Goal: Complete application form

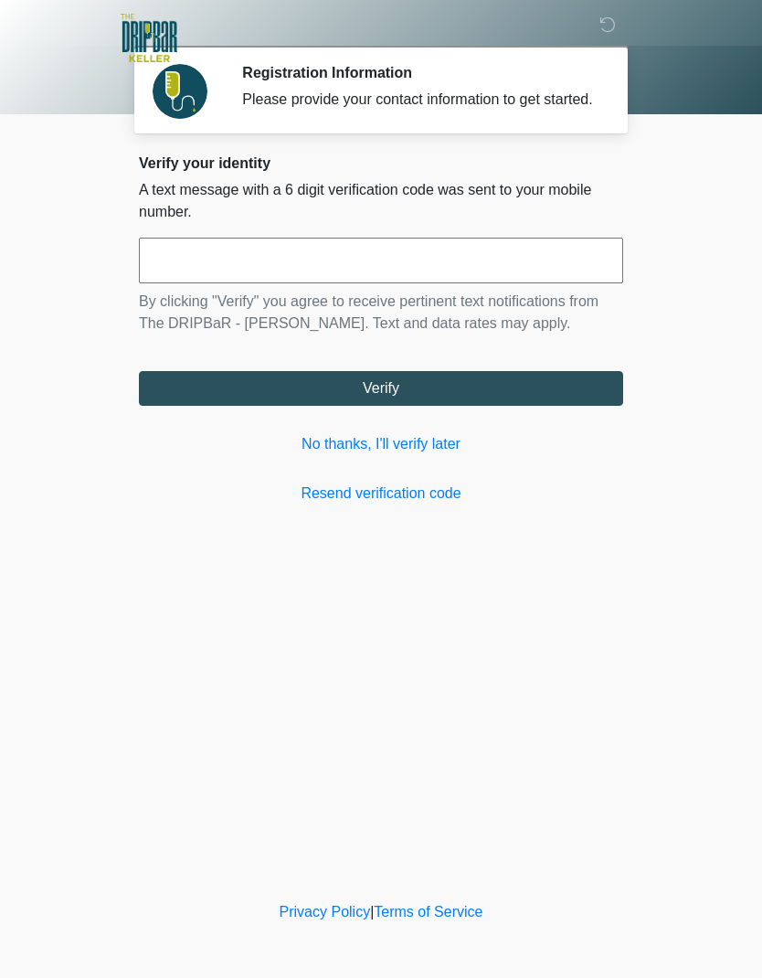
click at [453, 270] on input "text" at bounding box center [381, 261] width 485 height 46
type input "******"
click at [551, 399] on button "Verify" at bounding box center [381, 388] width 485 height 35
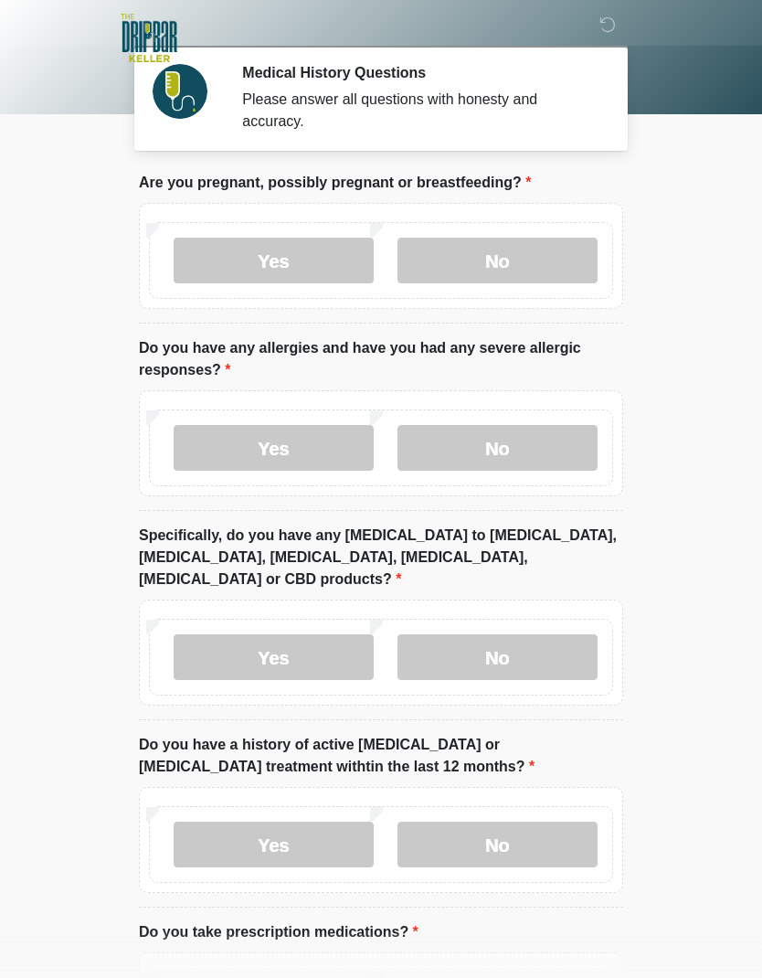
click at [548, 269] on label "No" at bounding box center [498, 261] width 200 height 46
click at [559, 455] on label "No" at bounding box center [498, 448] width 200 height 46
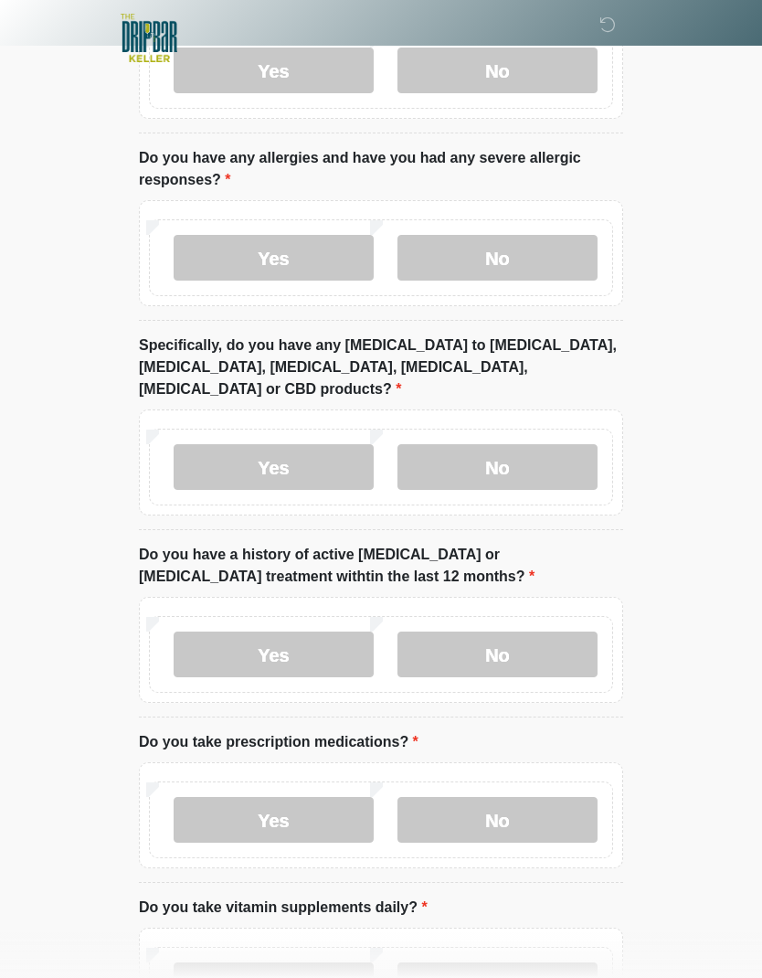
scroll to position [177, 0]
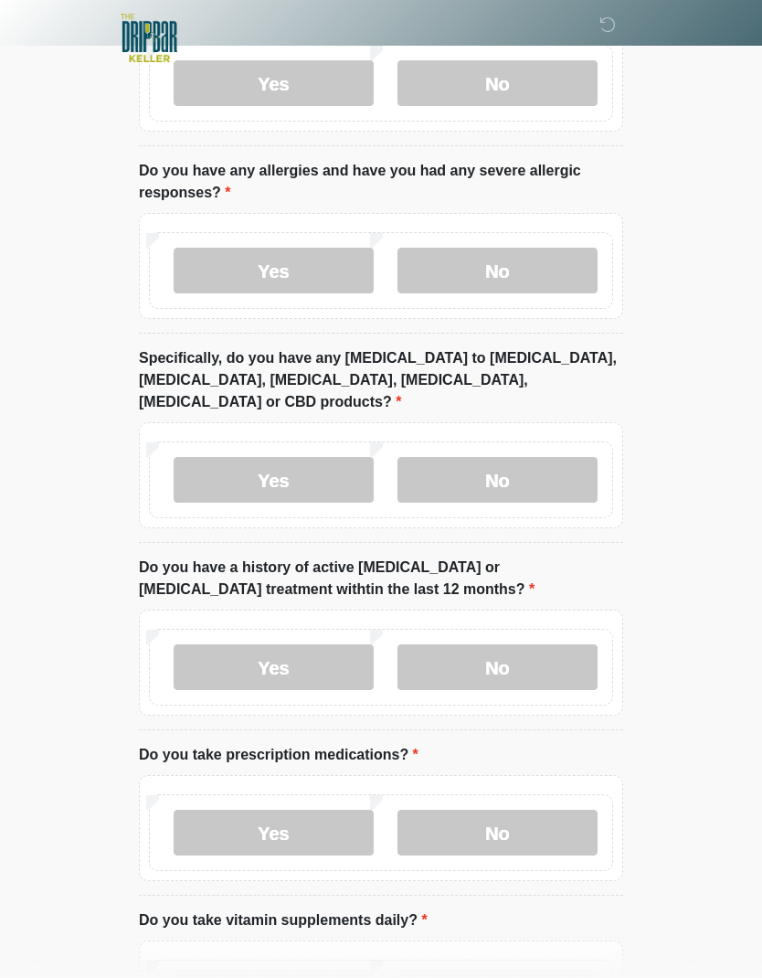
click at [578, 457] on label "No" at bounding box center [498, 480] width 200 height 46
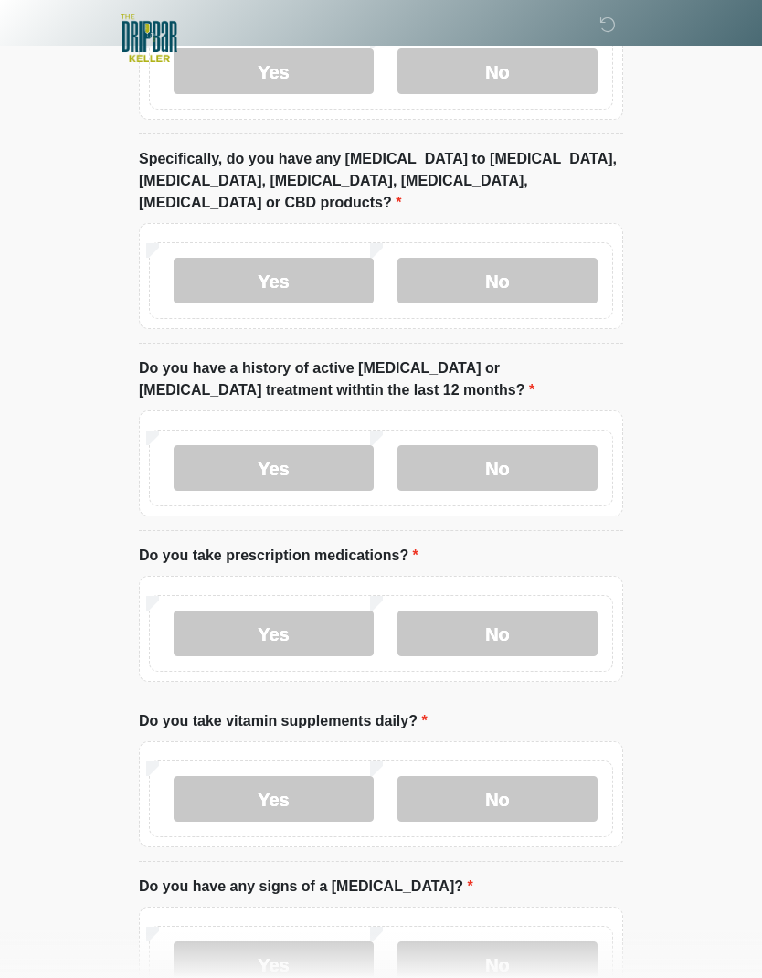
scroll to position [367, 0]
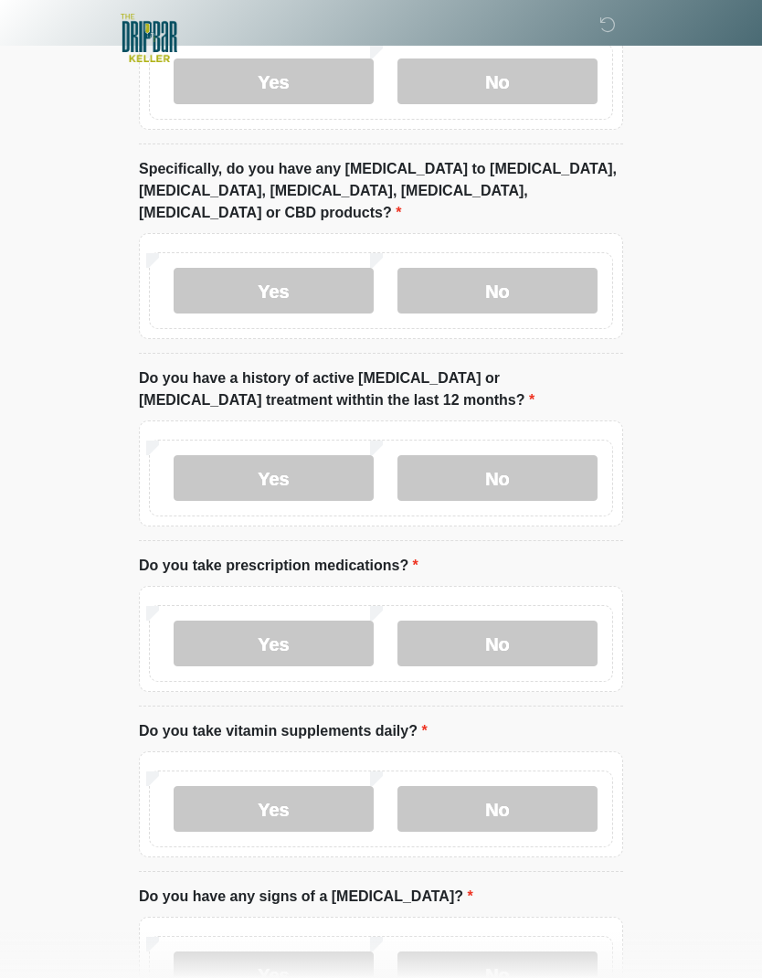
click at [543, 463] on label "No" at bounding box center [498, 478] width 200 height 46
click at [245, 621] on label "Yes" at bounding box center [274, 644] width 200 height 46
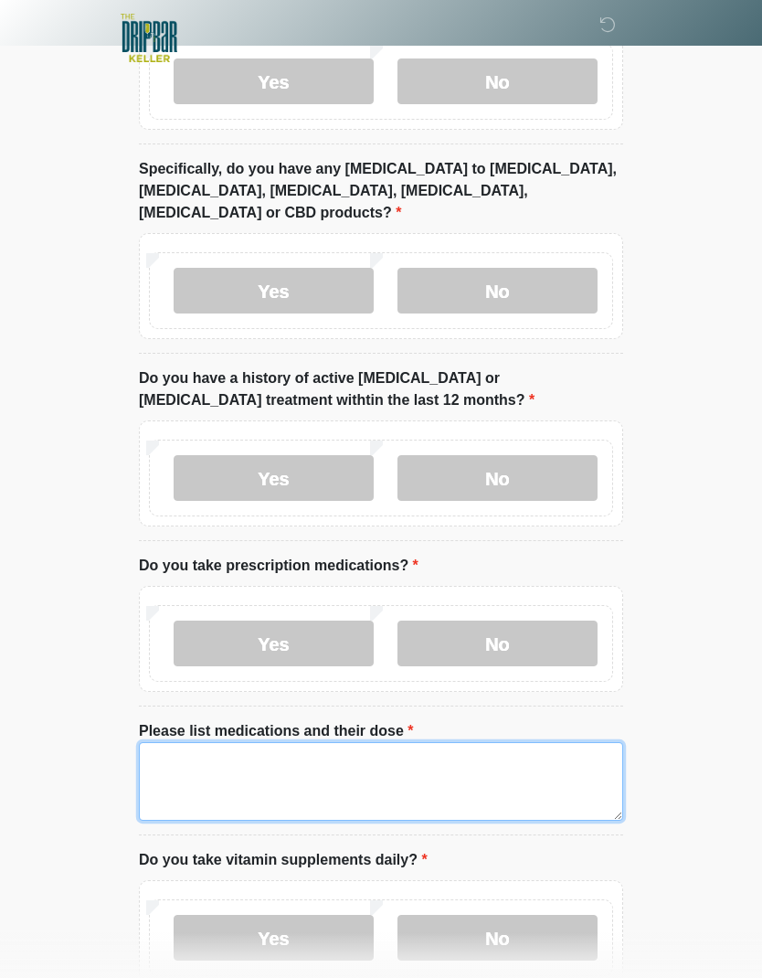
click at [538, 742] on textarea "Please list medications and their dose" at bounding box center [381, 781] width 485 height 79
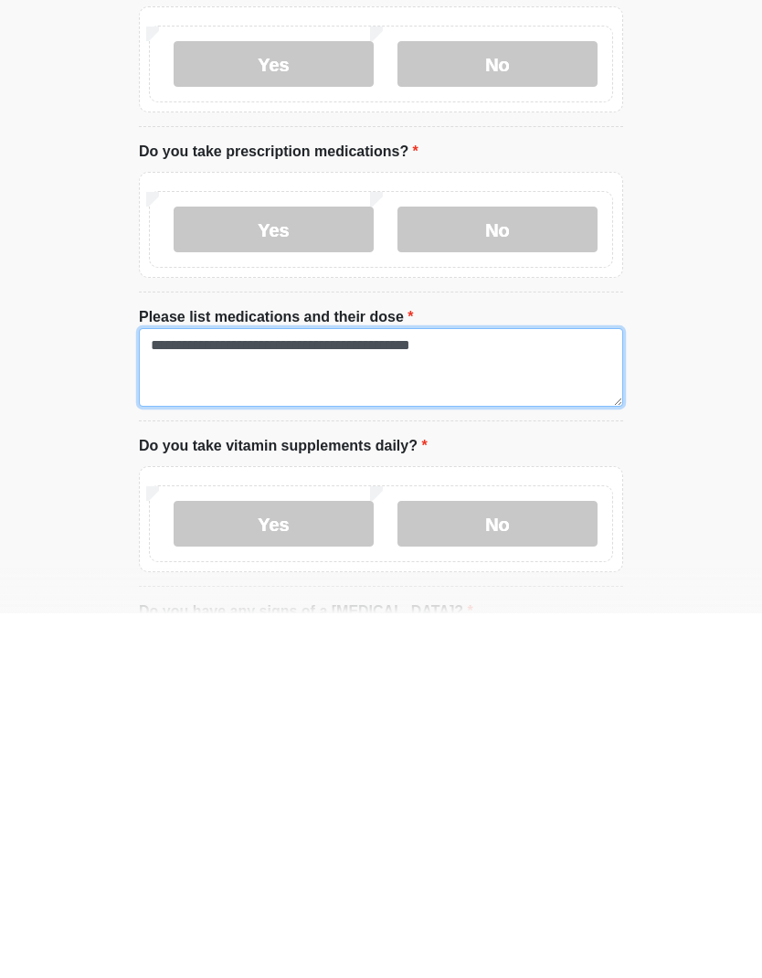
type textarea "**********"
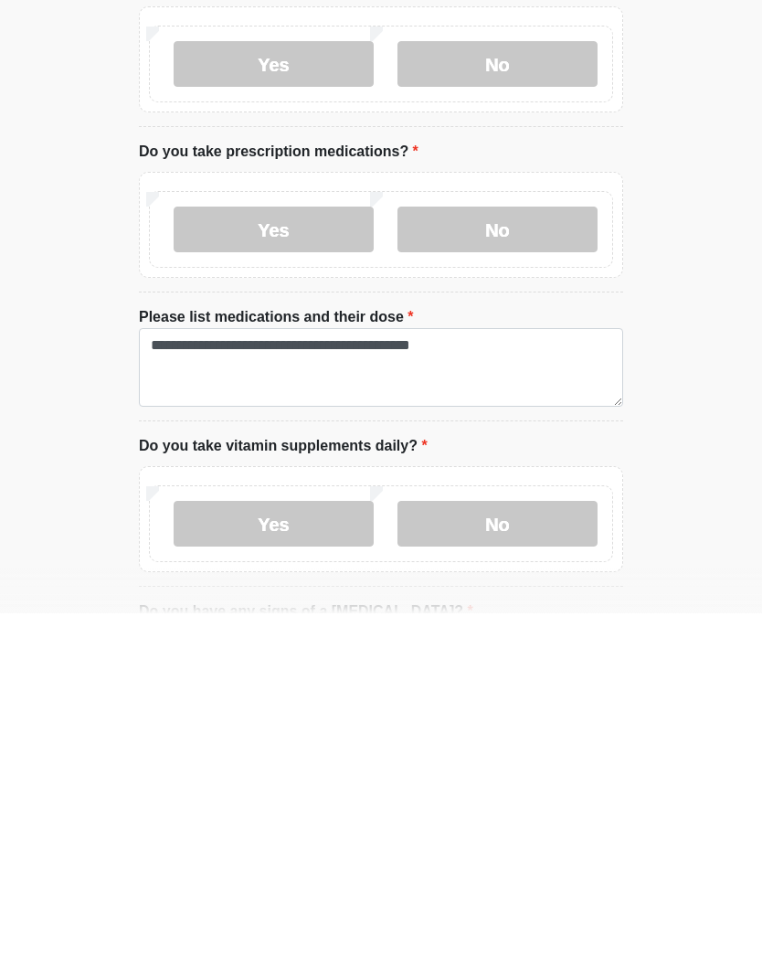
click at [251, 866] on label "Yes" at bounding box center [274, 889] width 200 height 46
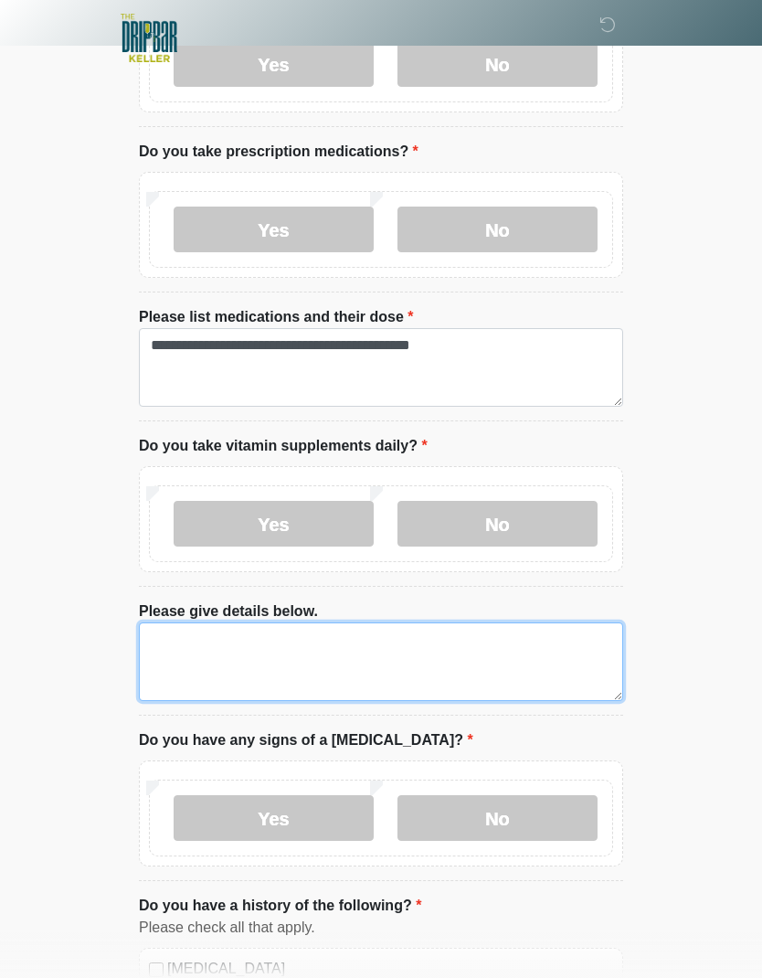
click at [197, 623] on textarea "Please give details below." at bounding box center [381, 662] width 485 height 79
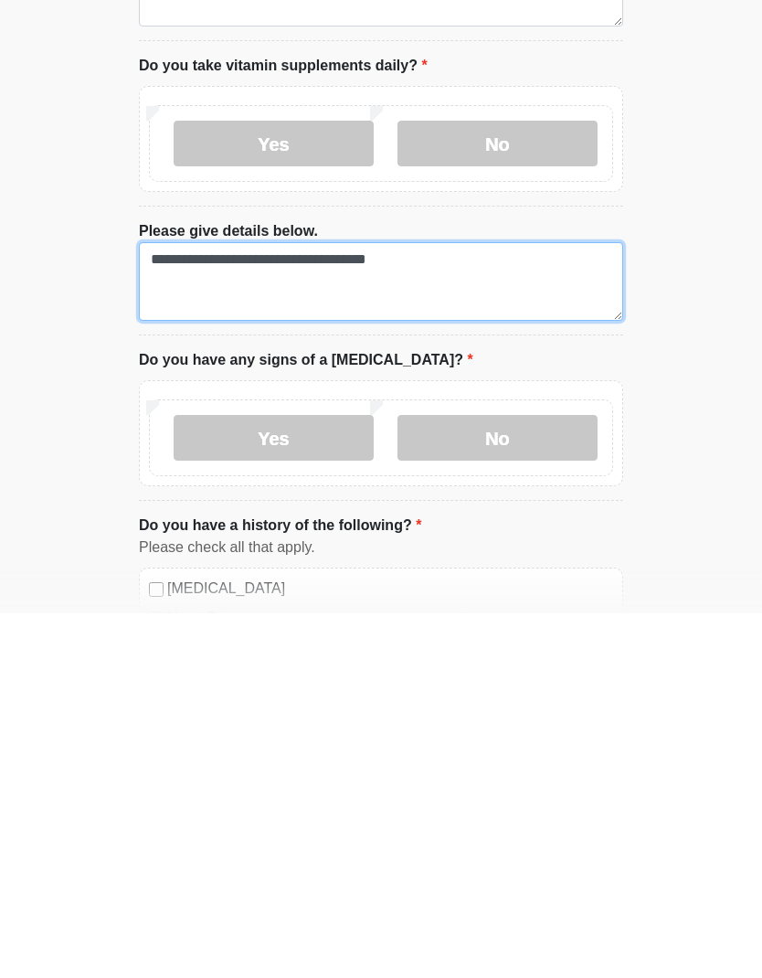
scroll to position [801, 0]
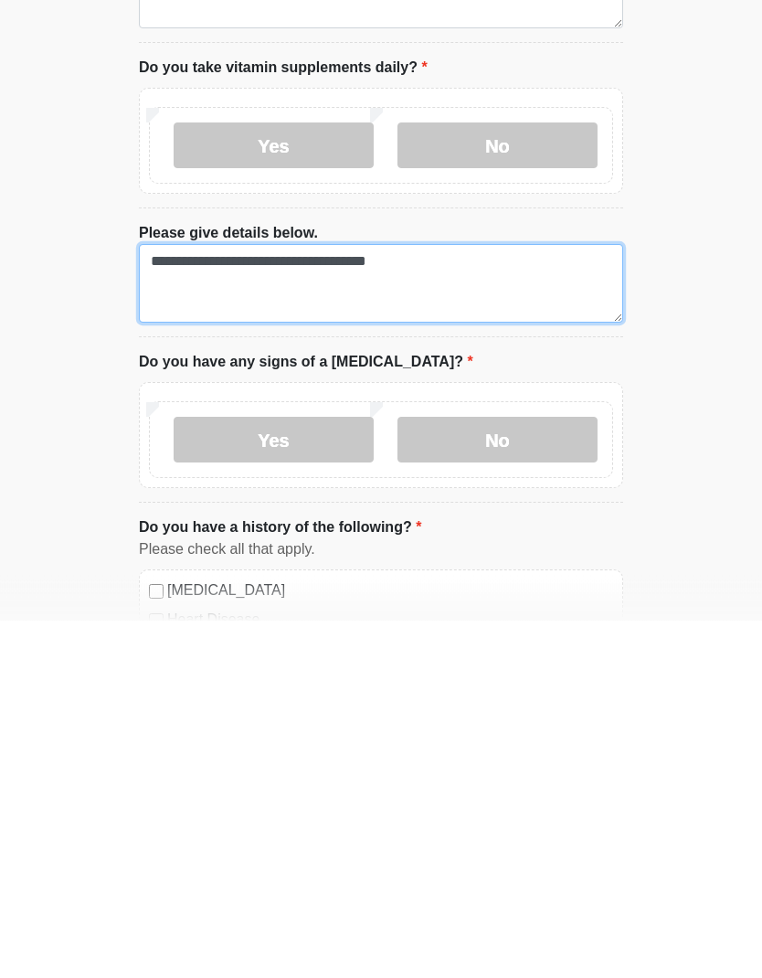
type textarea "**********"
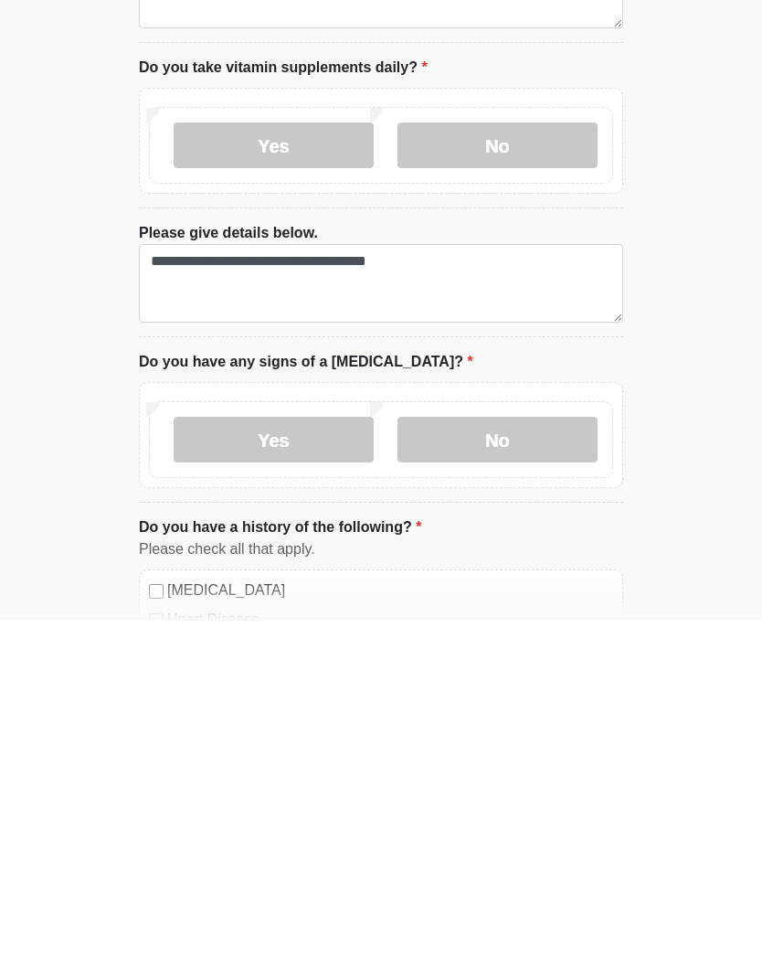
click at [564, 775] on label "No" at bounding box center [498, 798] width 200 height 46
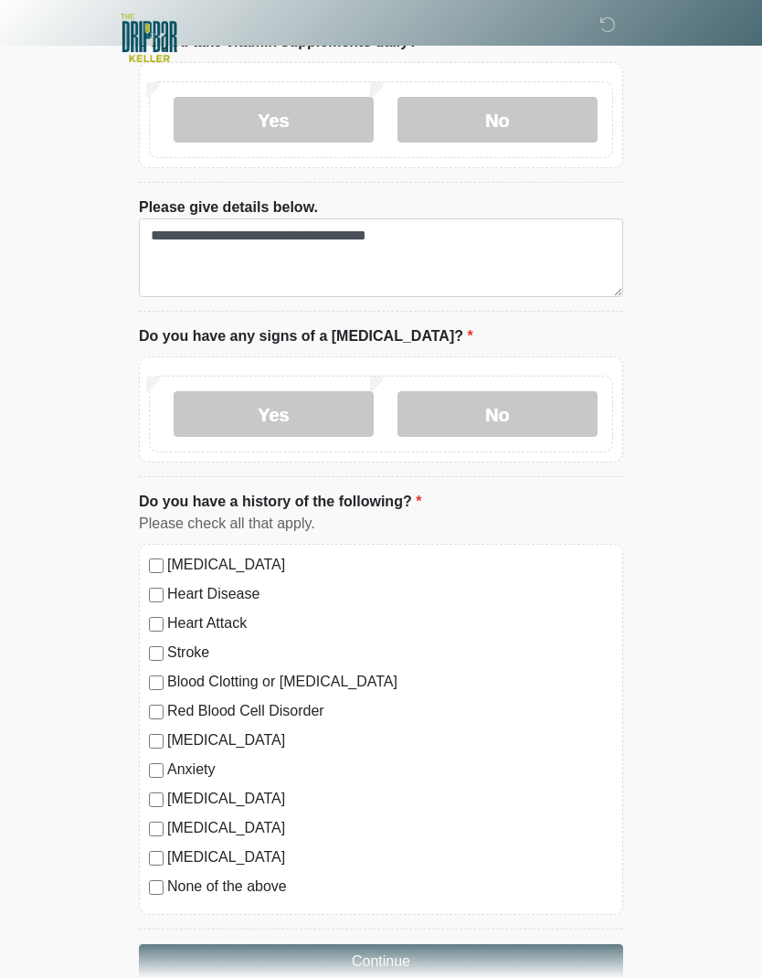
scroll to position [1258, 0]
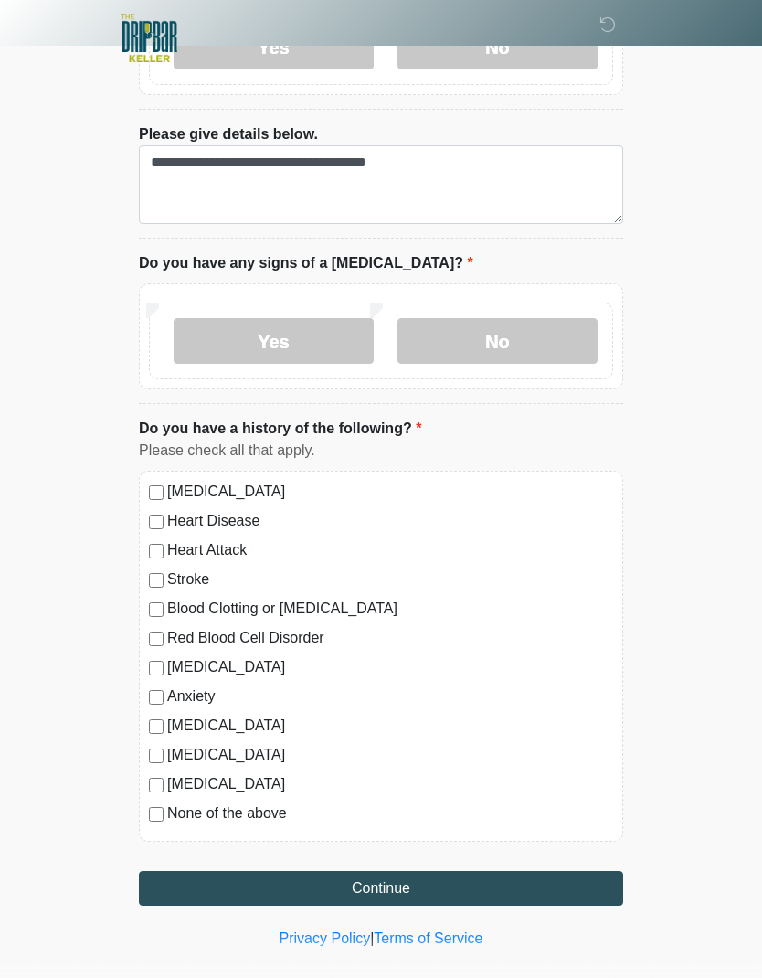
click at [154, 803] on div "None of the above" at bounding box center [381, 814] width 464 height 22
click at [548, 871] on button "Continue" at bounding box center [381, 888] width 485 height 35
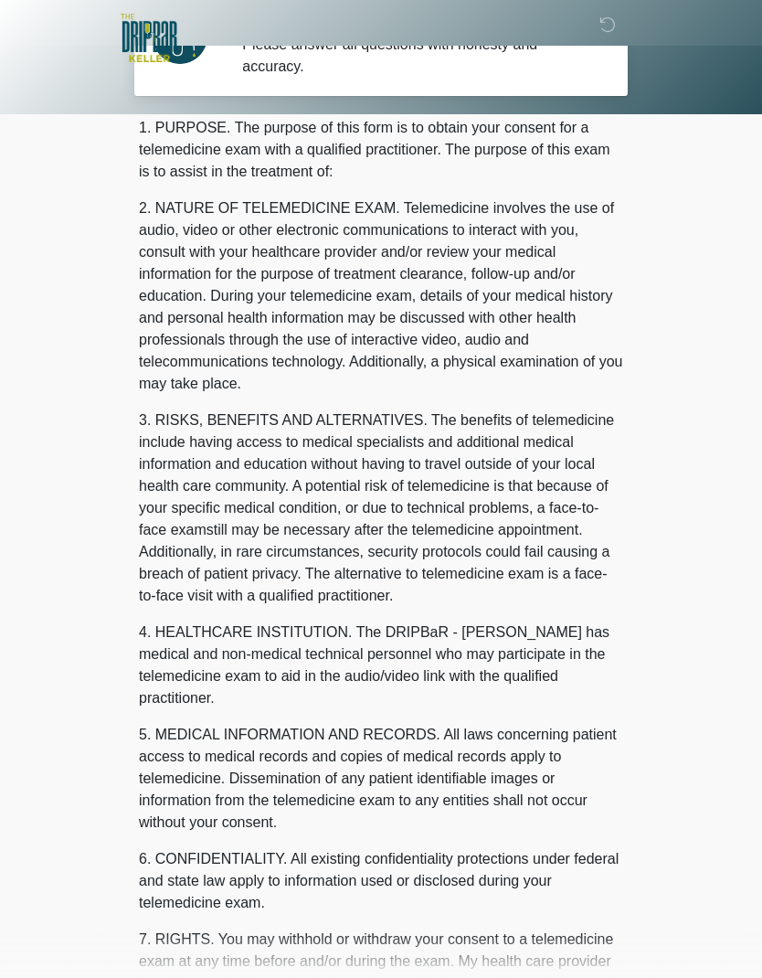
scroll to position [0, 0]
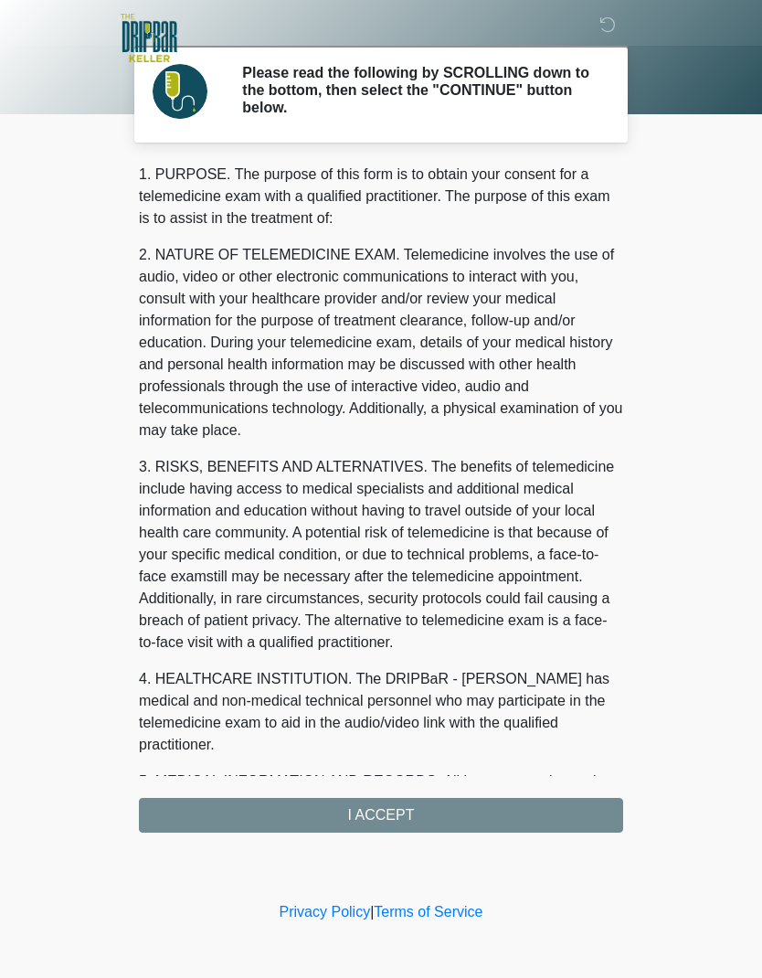
click at [579, 802] on div "1. PURPOSE. The purpose of this form is to obtain your consent for a telemedici…" at bounding box center [381, 498] width 485 height 669
click at [516, 813] on div "1. PURPOSE. The purpose of this form is to obtain your consent for a telemedici…" at bounding box center [381, 498] width 485 height 669
click at [482, 809] on div "1. PURPOSE. The purpose of this form is to obtain your consent for a telemedici…" at bounding box center [381, 498] width 485 height 669
click at [478, 681] on p "4. HEALTHCARE INSTITUTION. The DRIPBaR - Keller has medical and non-medical tec…" at bounding box center [381, 712] width 485 height 88
click at [418, 806] on div "1. PURPOSE. The purpose of this form is to obtain your consent for a telemedici…" at bounding box center [381, 498] width 485 height 669
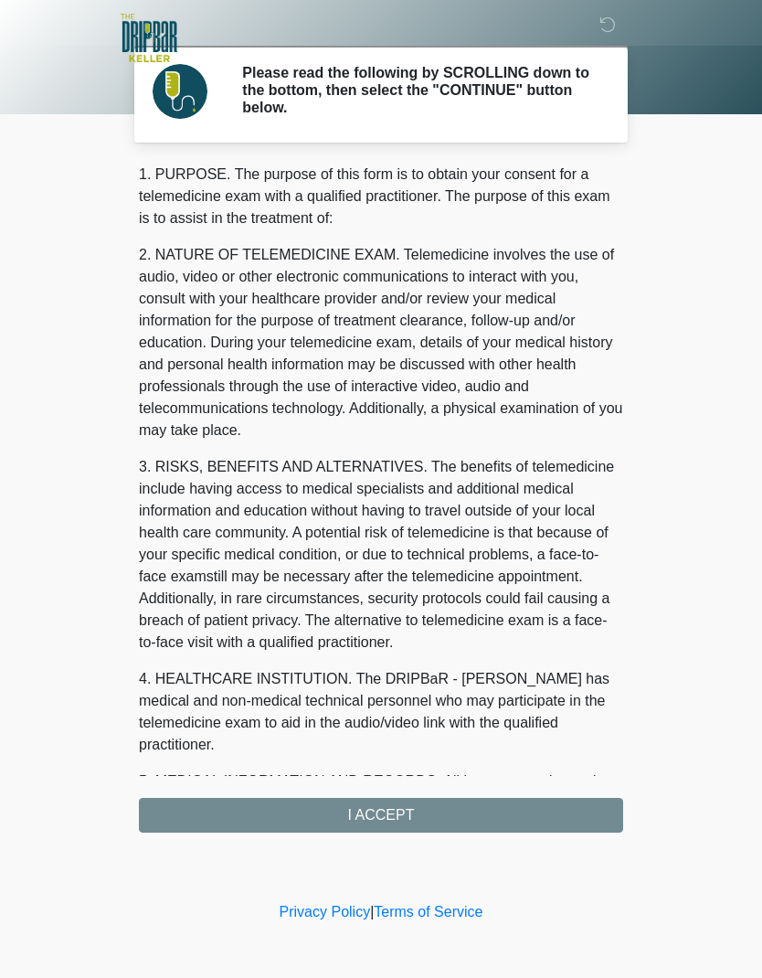
click at [422, 806] on div "1. PURPOSE. The purpose of this form is to obtain your consent for a telemedici…" at bounding box center [381, 498] width 485 height 669
click at [434, 815] on div "1. PURPOSE. The purpose of this form is to obtain your consent for a telemedici…" at bounding box center [381, 498] width 485 height 669
click at [548, 104] on h2 "Please read the following by SCROLLING down to the bottom, then select the "CON…" at bounding box center [419, 90] width 354 height 53
click at [563, 468] on p "3. RISKS, BENEFITS AND ALTERNATIVES. The benefits of telemedicine include havin…" at bounding box center [381, 554] width 485 height 197
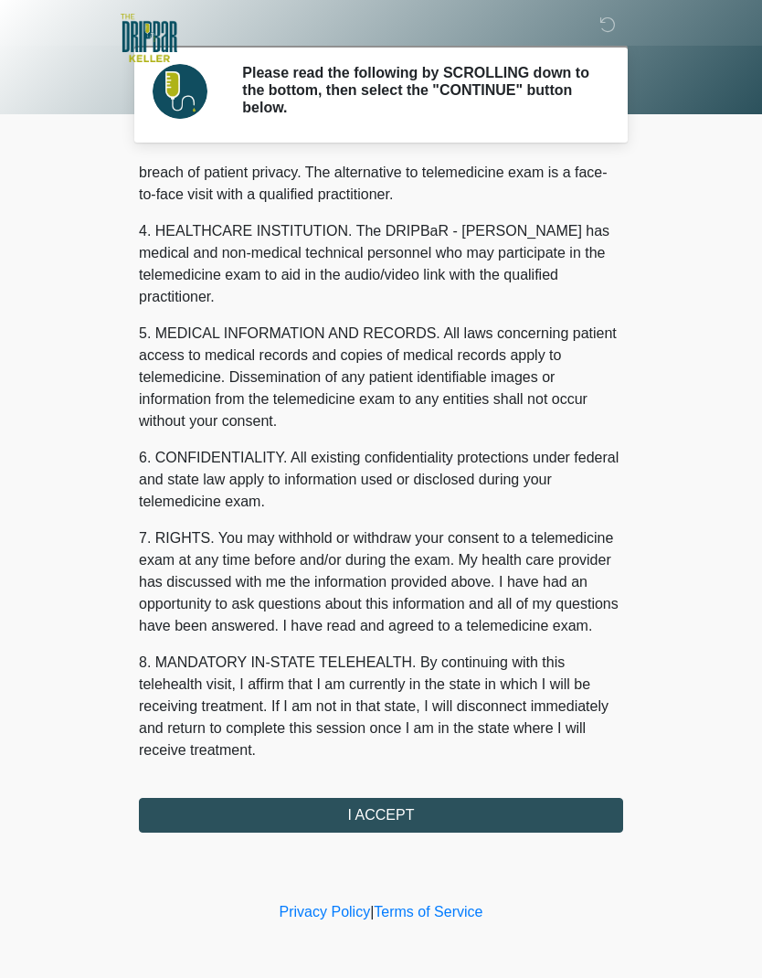
scroll to position [448, 0]
click at [527, 809] on button "I ACCEPT" at bounding box center [381, 815] width 485 height 35
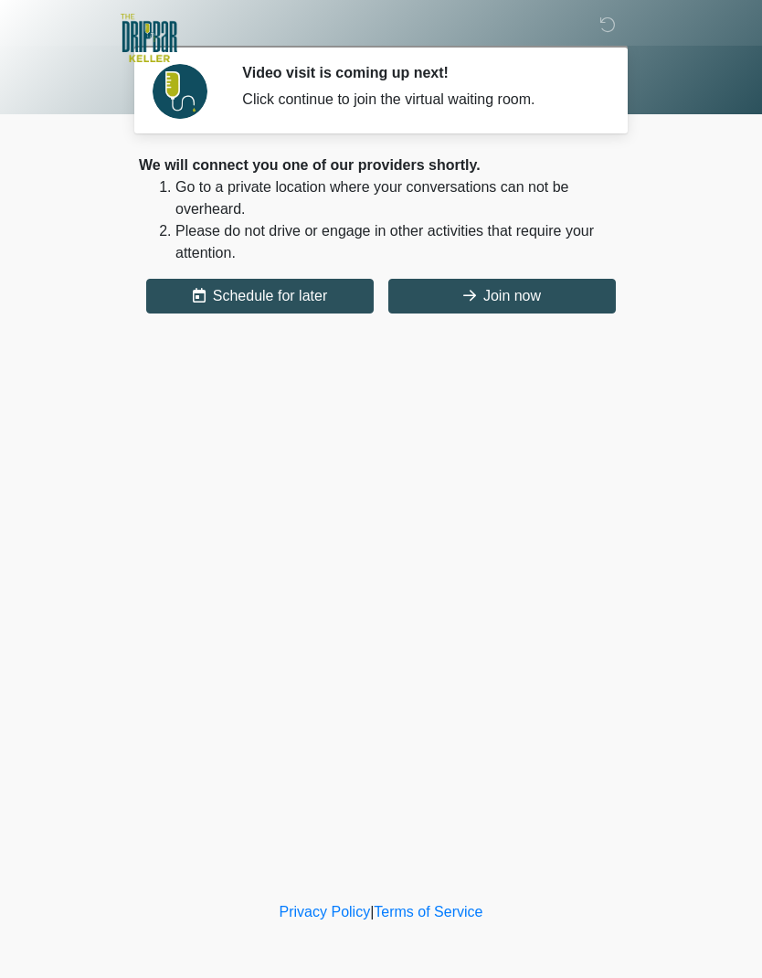
click at [545, 298] on button "Join now" at bounding box center [503, 296] width 228 height 35
